Goal: Answer question/provide support: Share knowledge or assist other users

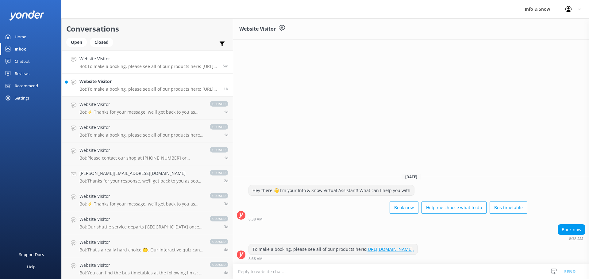
click at [124, 88] on p "Bot: To make a booking, please see all of our products here: [URL][DOMAIN_NAME]." at bounding box center [149, 89] width 140 height 6
click at [16, 38] on div "Home" at bounding box center [20, 37] width 11 height 12
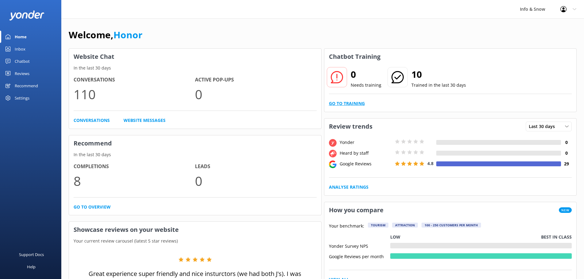
click at [341, 103] on link "Go to Training" at bounding box center [347, 103] width 36 height 7
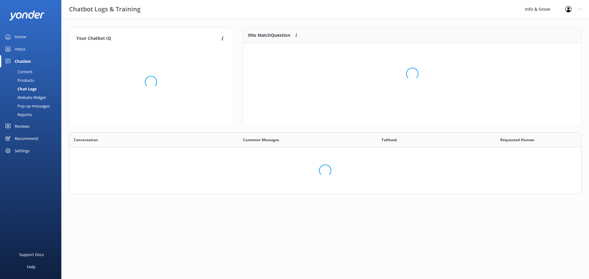
scroll to position [72, 330]
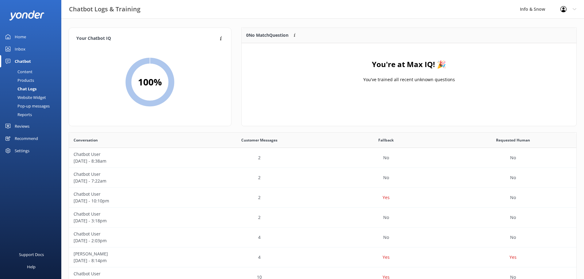
drag, startPoint x: 17, startPoint y: 36, endPoint x: 36, endPoint y: 34, distance: 19.4
click at [17, 36] on div "Home" at bounding box center [20, 37] width 11 height 12
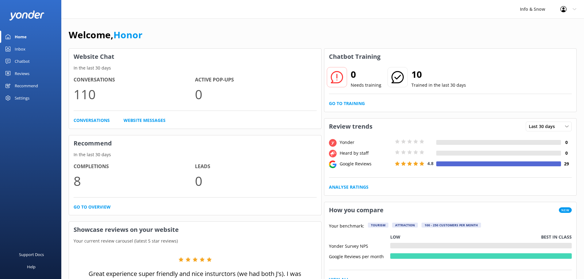
click at [80, 83] on h4 "Conversations" at bounding box center [134, 80] width 121 height 8
click at [88, 121] on link "Conversations" at bounding box center [92, 120] width 36 height 7
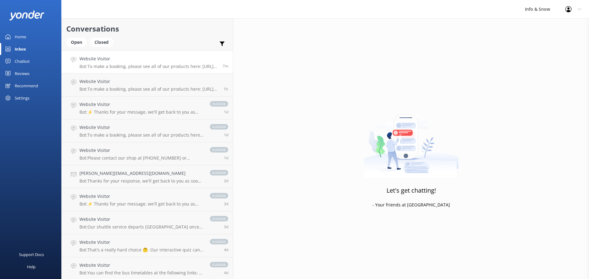
click at [140, 69] on p "Bot: To make a booking, please see all of our products here: [URL][DOMAIN_NAME]." at bounding box center [148, 67] width 139 height 6
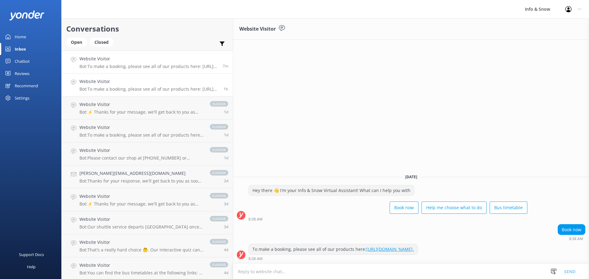
click at [106, 94] on link "Website Visitor Bot: To make a booking, please see all of our products here: [U…" at bounding box center [147, 85] width 171 height 23
click at [104, 111] on p "Bot: ⚡ Thanks for your message, we'll get back to you as soon as we can. You're…" at bounding box center [141, 112] width 124 height 6
